Goal: Find specific page/section: Find specific page/section

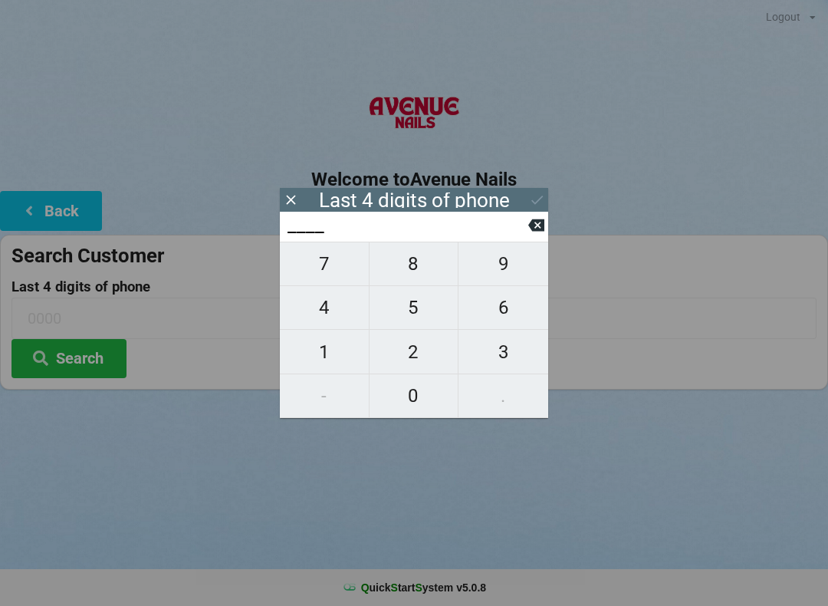
click at [418, 356] on span "2" at bounding box center [413, 352] width 89 height 32
type input "2___"
click at [324, 316] on span "4" at bounding box center [324, 307] width 89 height 32
type input "24__"
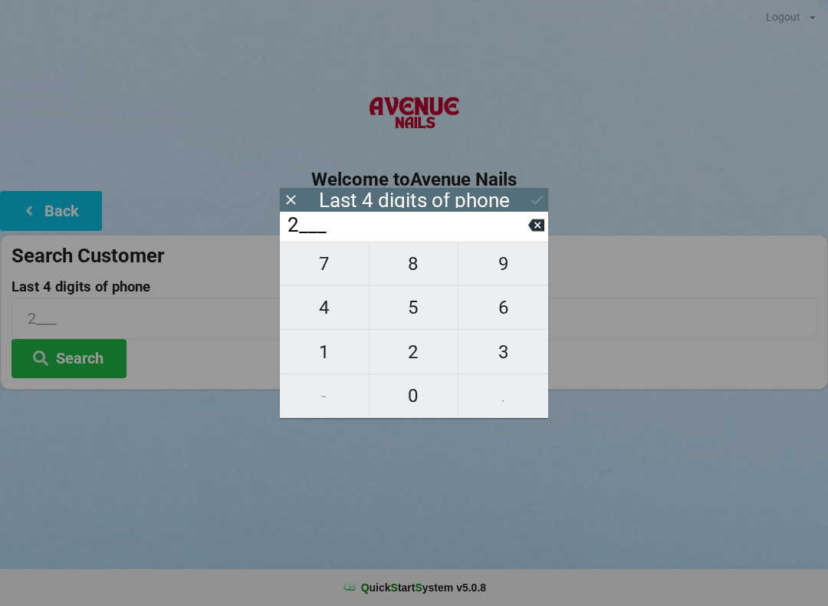
type input "24__"
click at [412, 313] on span "5" at bounding box center [413, 307] width 89 height 32
type input "245_"
click at [502, 354] on span "3" at bounding box center [503, 352] width 90 height 32
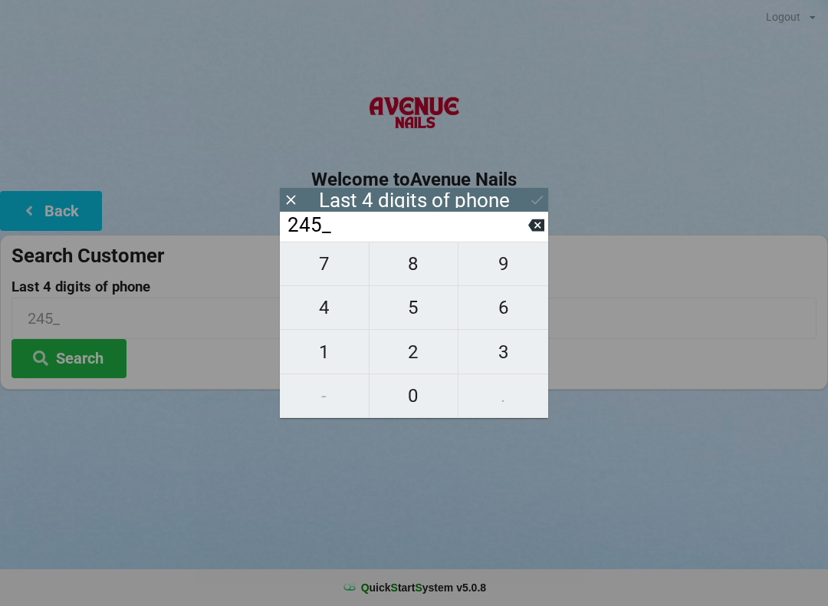
type input "2453"
click at [68, 361] on button "Search" at bounding box center [68, 358] width 115 height 39
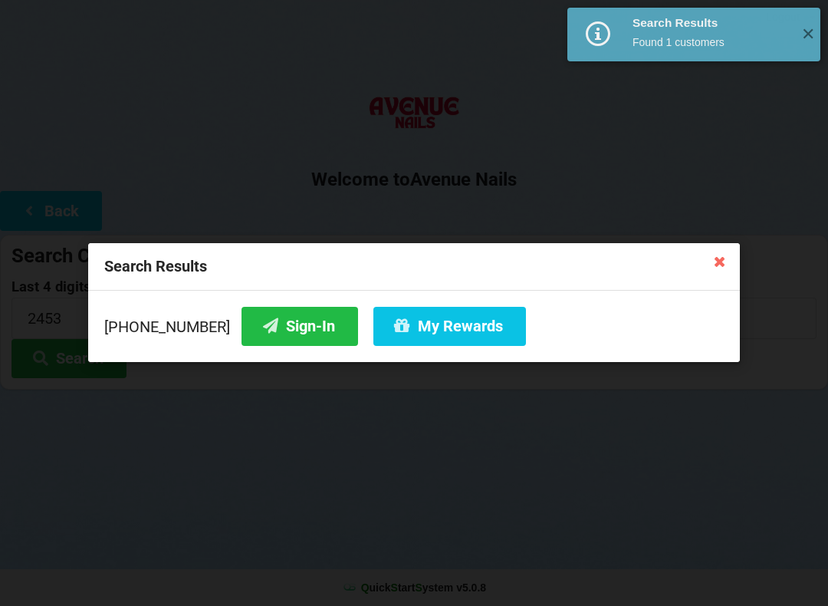
click at [414, 314] on button "My Rewards" at bounding box center [449, 326] width 153 height 39
